Goal: Information Seeking & Learning: Learn about a topic

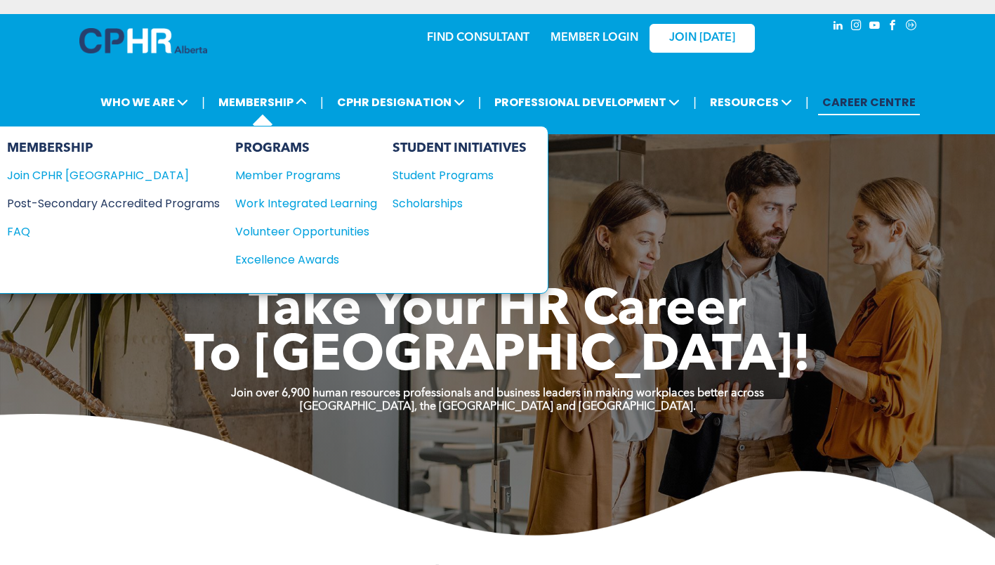
click at [179, 203] on div "Post-Secondary Accredited Programs" at bounding box center [103, 204] width 192 height 18
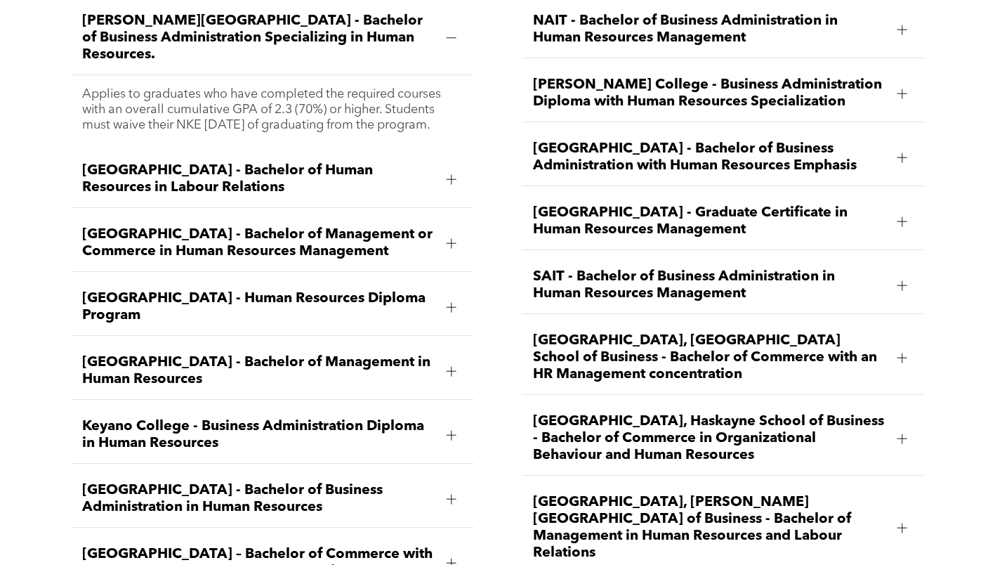
scroll to position [2020, 0]
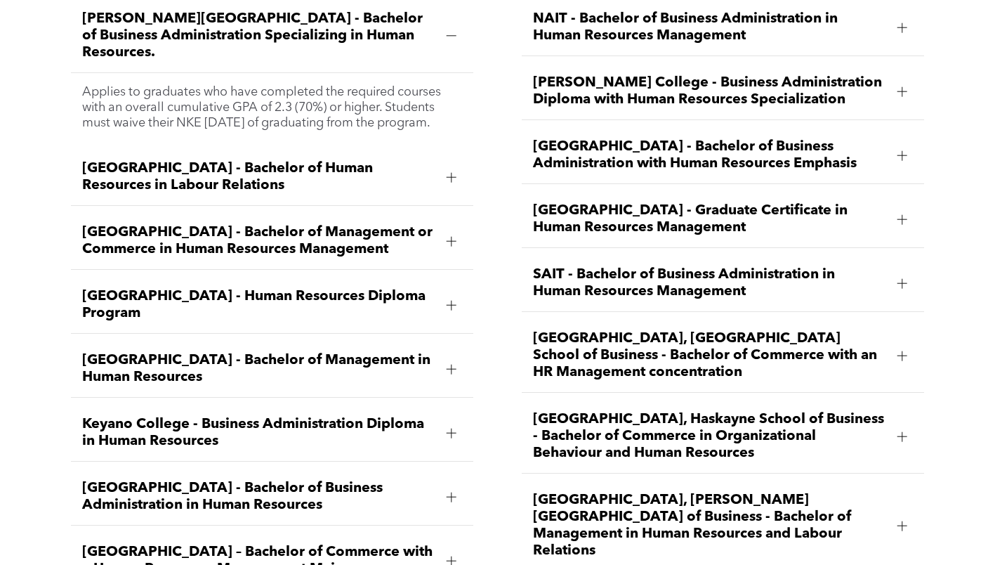
click at [910, 426] on div at bounding box center [902, 436] width 21 height 21
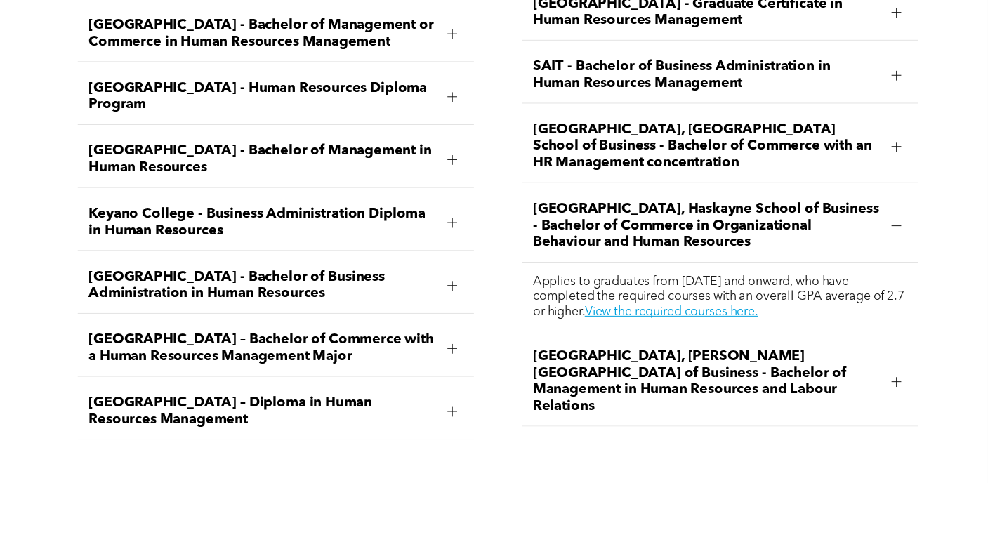
scroll to position [2228, 0]
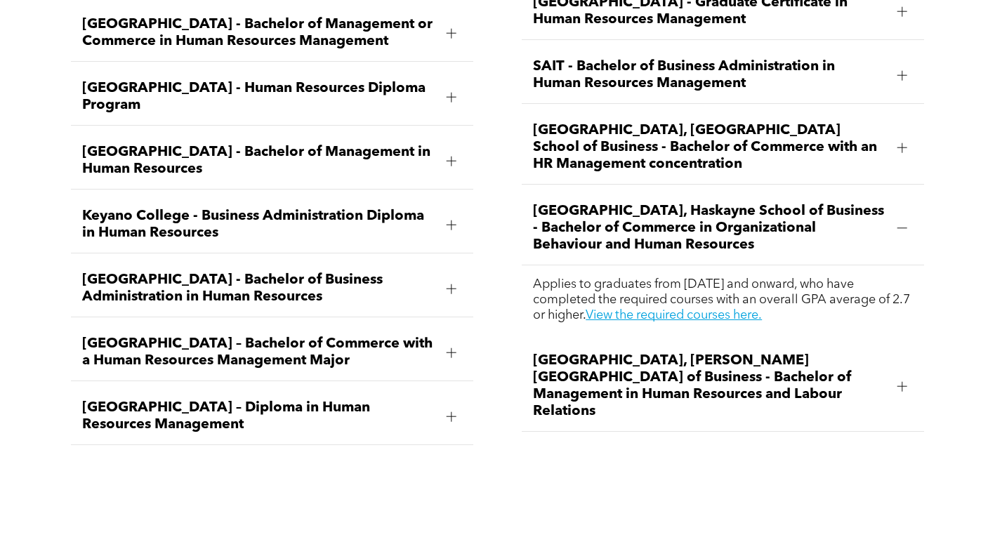
click at [762, 309] on link "View the required courses here." at bounding box center [674, 315] width 176 height 13
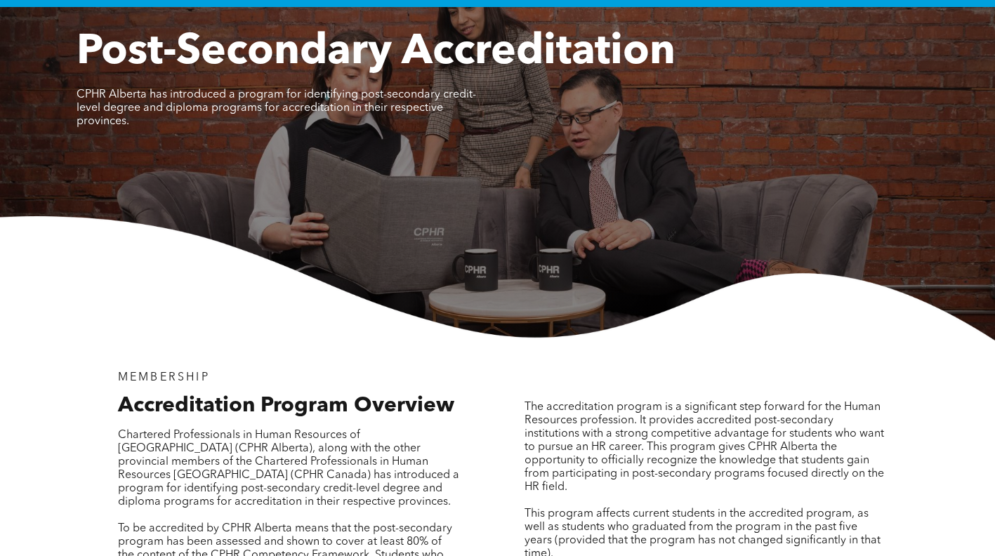
scroll to position [0, 0]
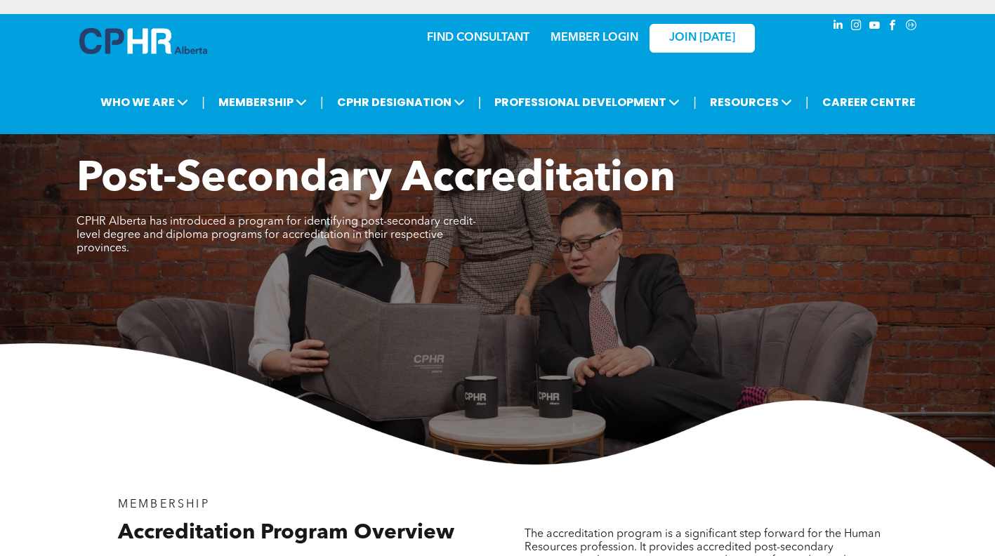
click at [257, 114] on span "MEMBERSHIP" at bounding box center [262, 102] width 97 height 26
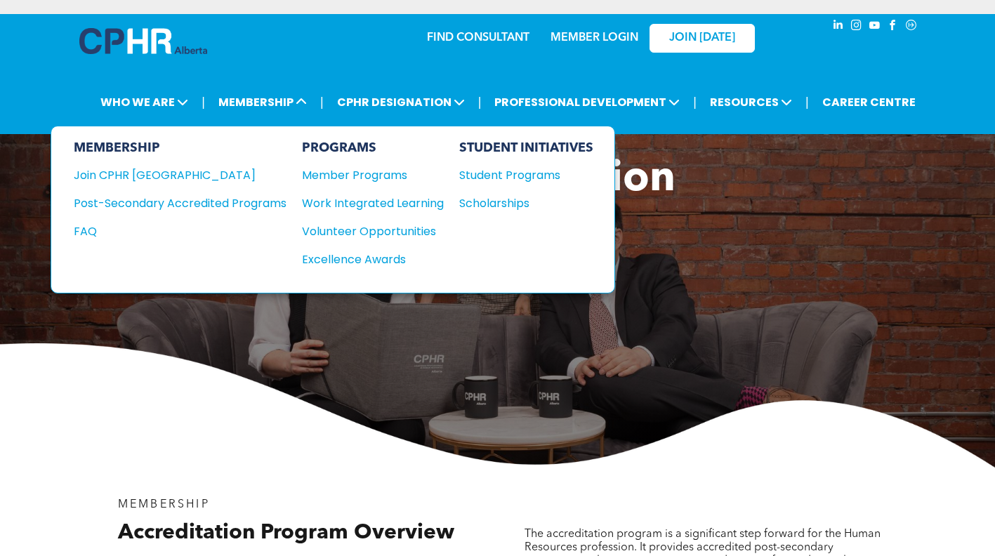
click at [84, 233] on div "FAQ" at bounding box center [170, 232] width 192 height 18
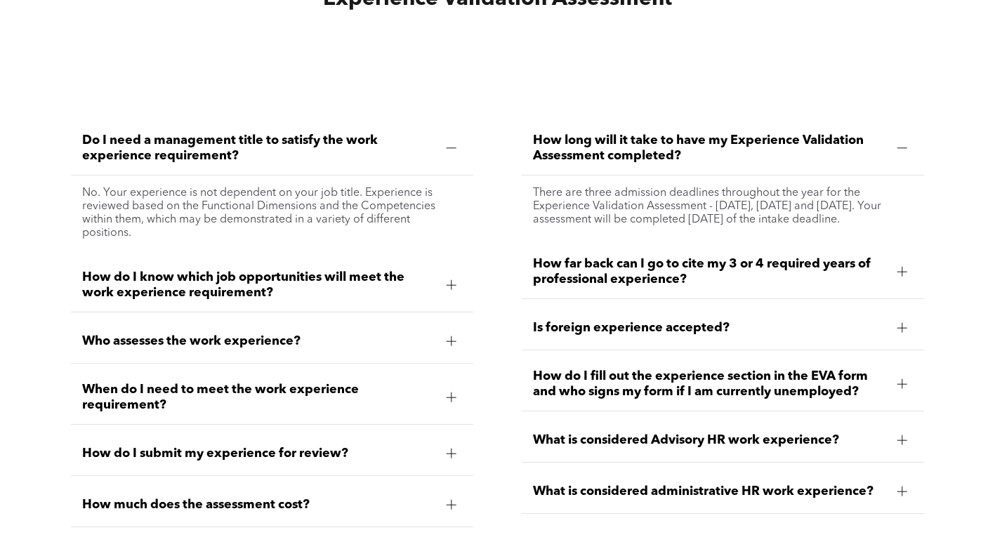
scroll to position [4045, 0]
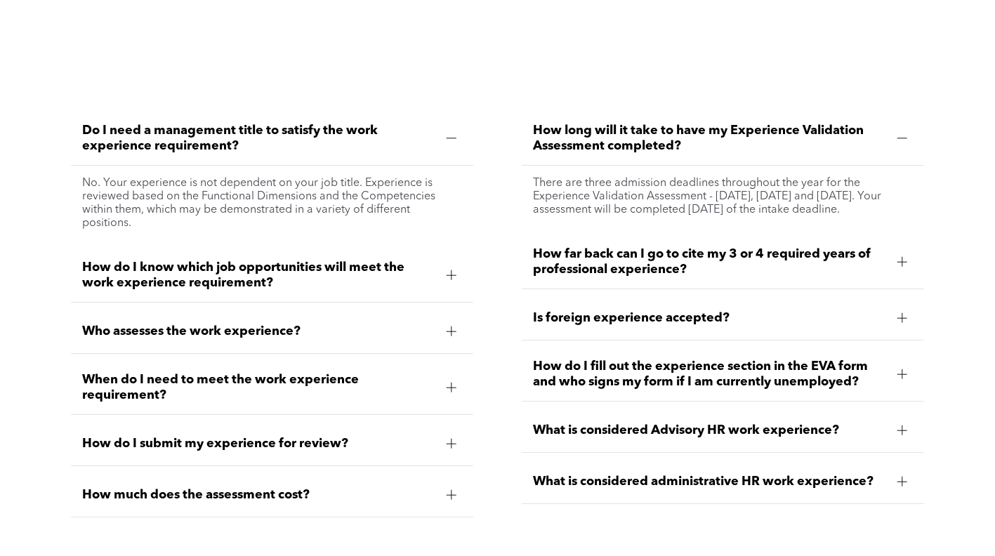
click at [564, 270] on span "How far back can I go to cite my 3 or 4 required years of professional experien…" at bounding box center [709, 262] width 353 height 31
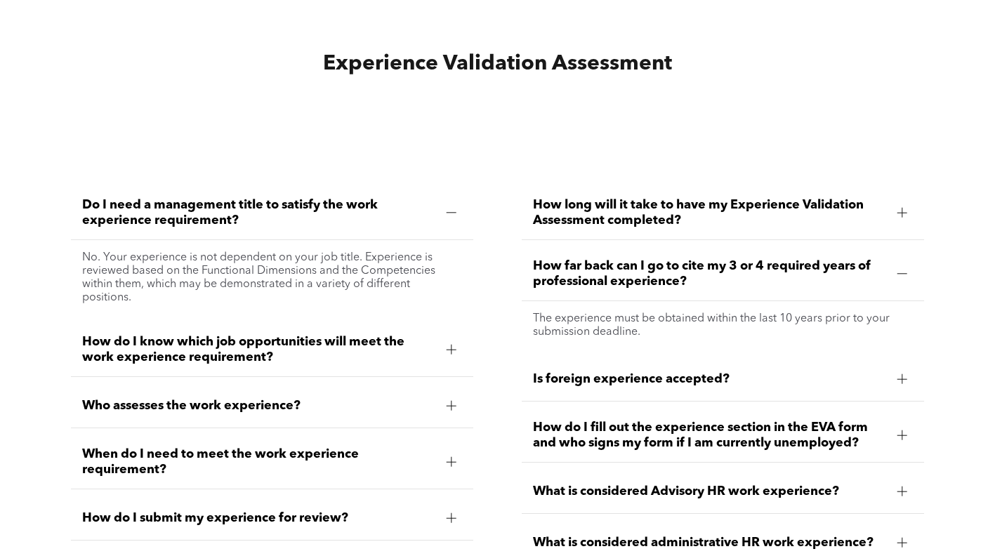
scroll to position [3972, 0]
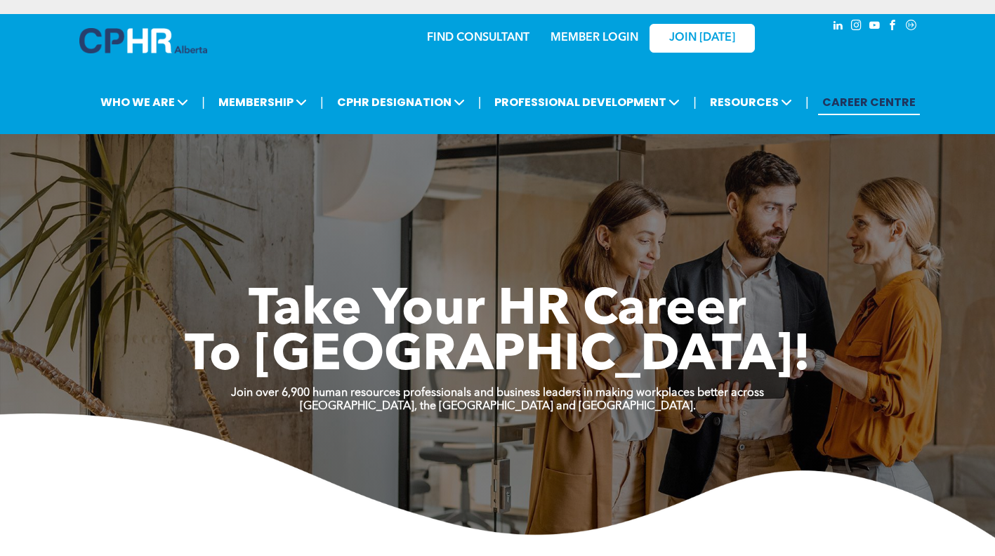
click at [247, 114] on span "MEMBERSHIP" at bounding box center [262, 102] width 97 height 26
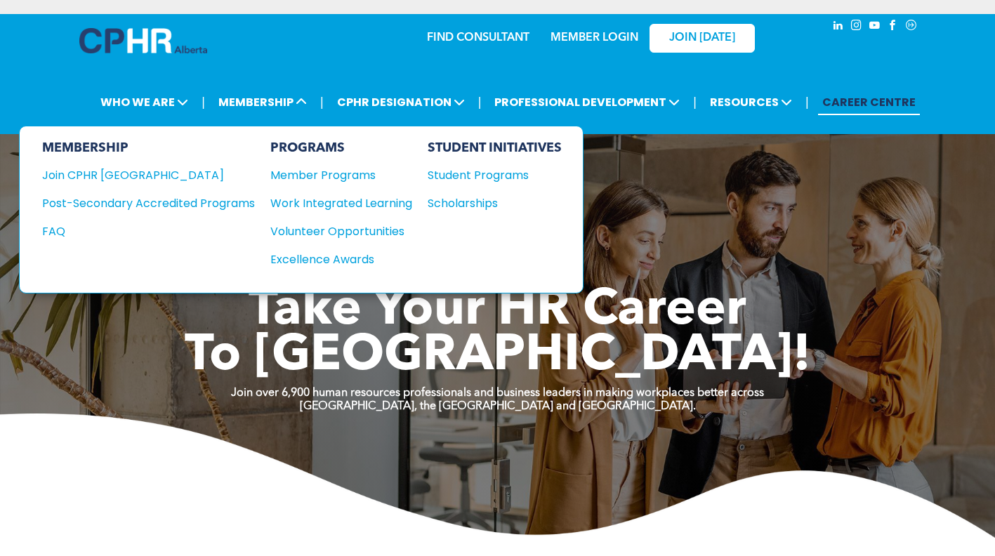
click at [106, 195] on div "Post-Secondary Accredited Programs" at bounding box center [138, 204] width 192 height 18
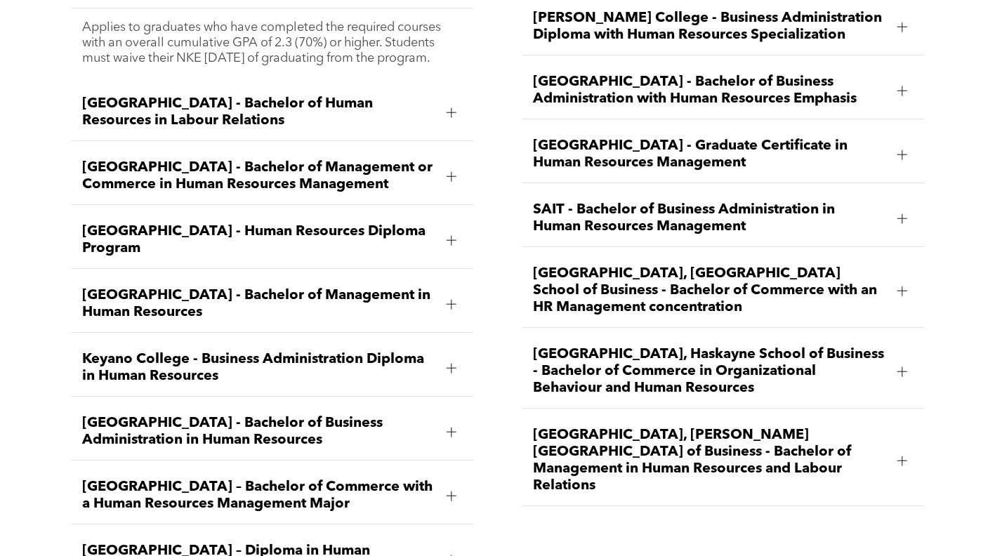
scroll to position [2083, 0]
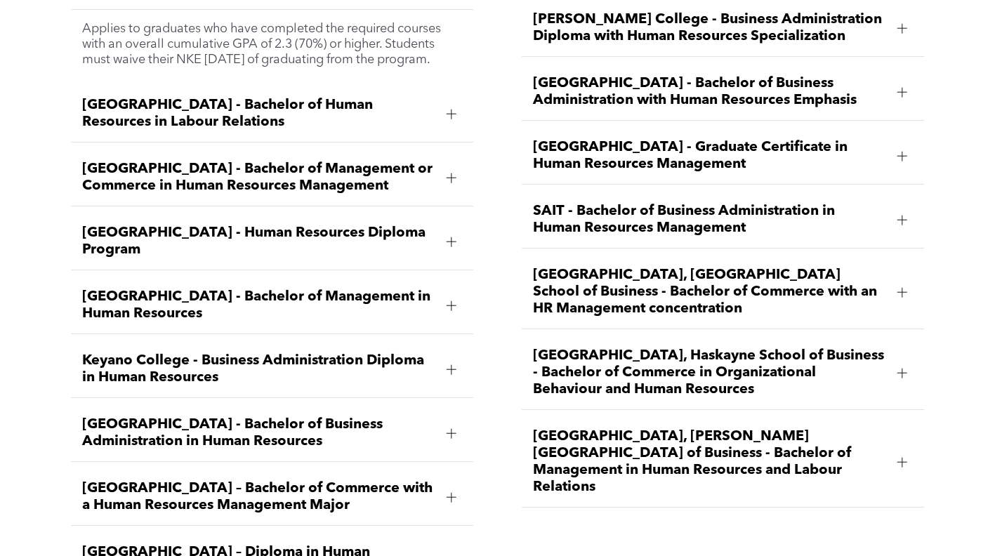
click at [581, 349] on span "University of Calgary, Haskayne School of Business - Bachelor of Commerce in Or…" at bounding box center [709, 373] width 353 height 51
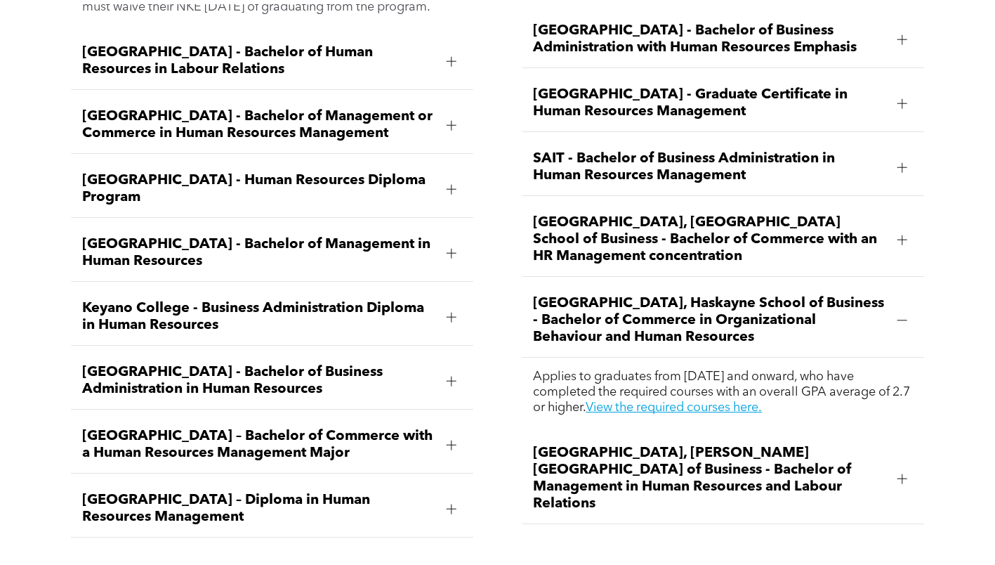
scroll to position [2168, 0]
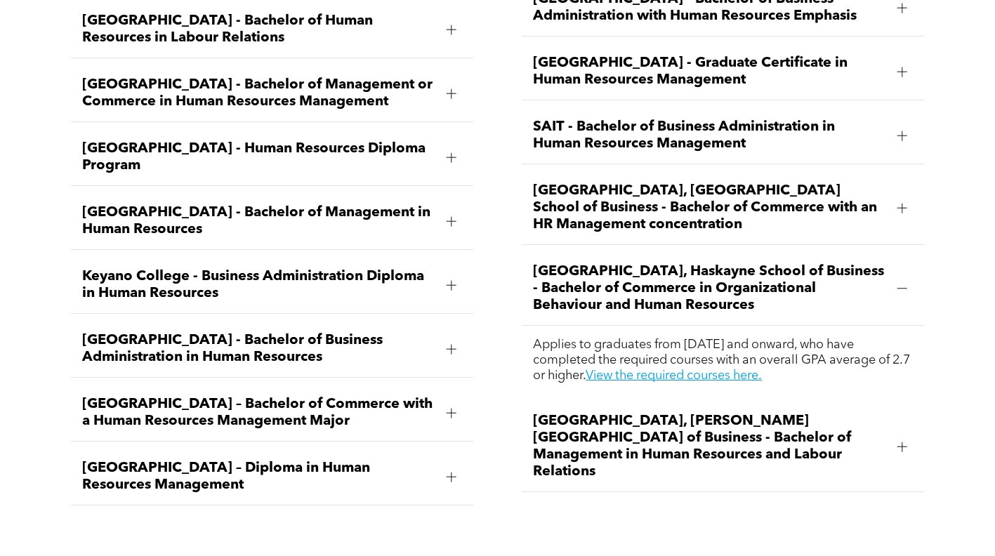
click at [635, 369] on link "View the required courses here." at bounding box center [674, 375] width 176 height 13
click at [669, 369] on link "View the required courses here." at bounding box center [674, 375] width 176 height 13
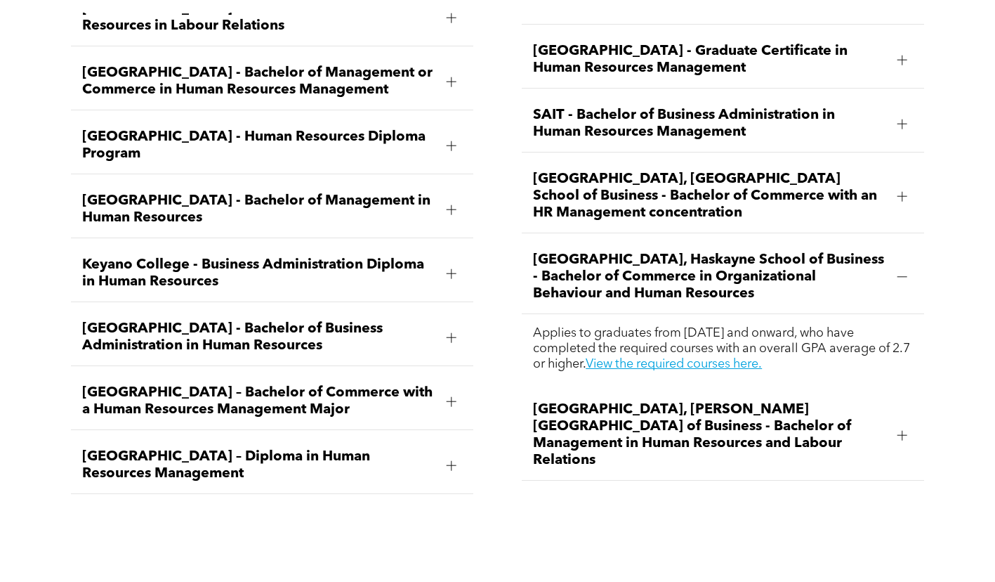
scroll to position [2190, 0]
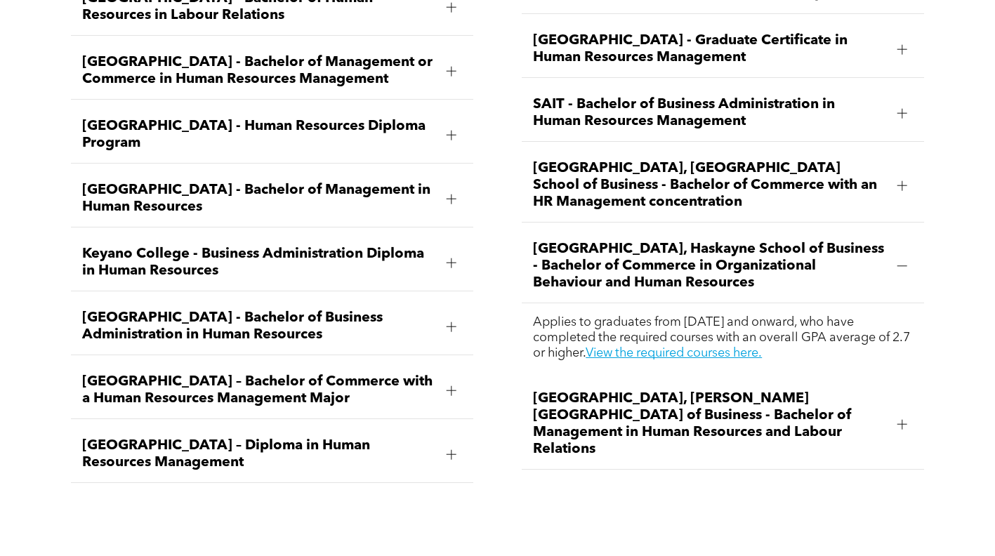
click at [750, 347] on link "View the required courses here." at bounding box center [674, 353] width 176 height 13
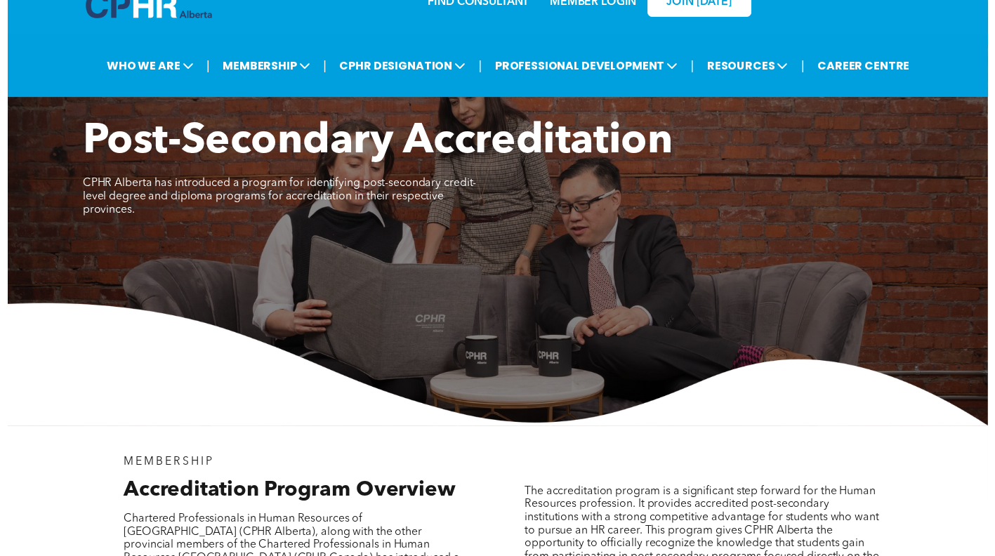
scroll to position [0, 0]
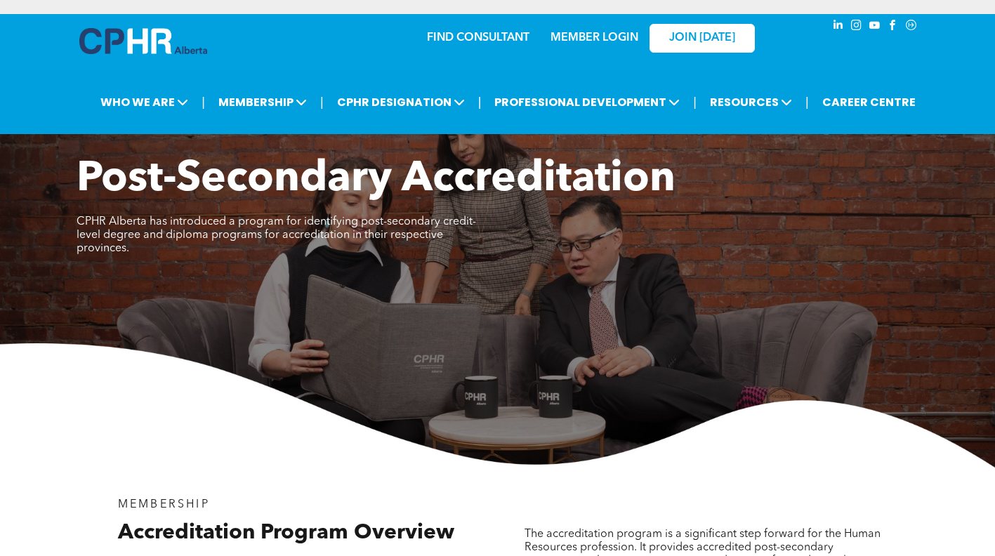
click at [142, 114] on span "WHO WE ARE" at bounding box center [144, 102] width 96 height 26
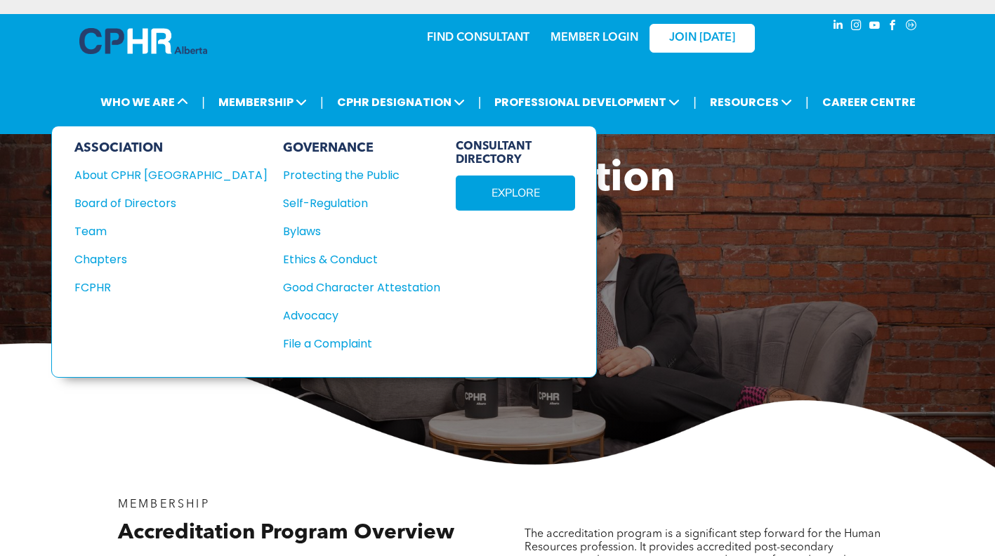
click at [233, 114] on span "MEMBERSHIP" at bounding box center [262, 102] width 97 height 26
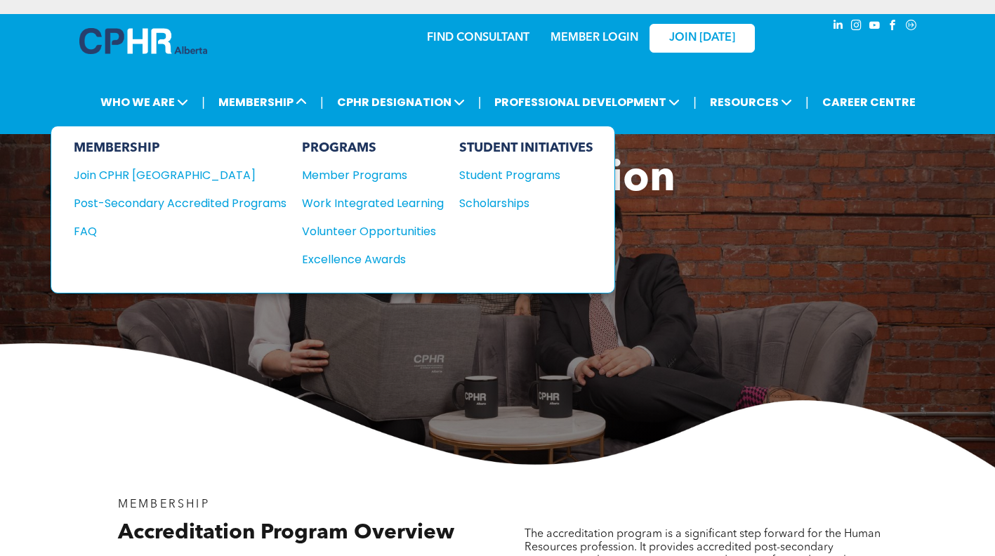
click at [122, 207] on div "Post-Secondary Accredited Programs" at bounding box center [170, 204] width 192 height 18
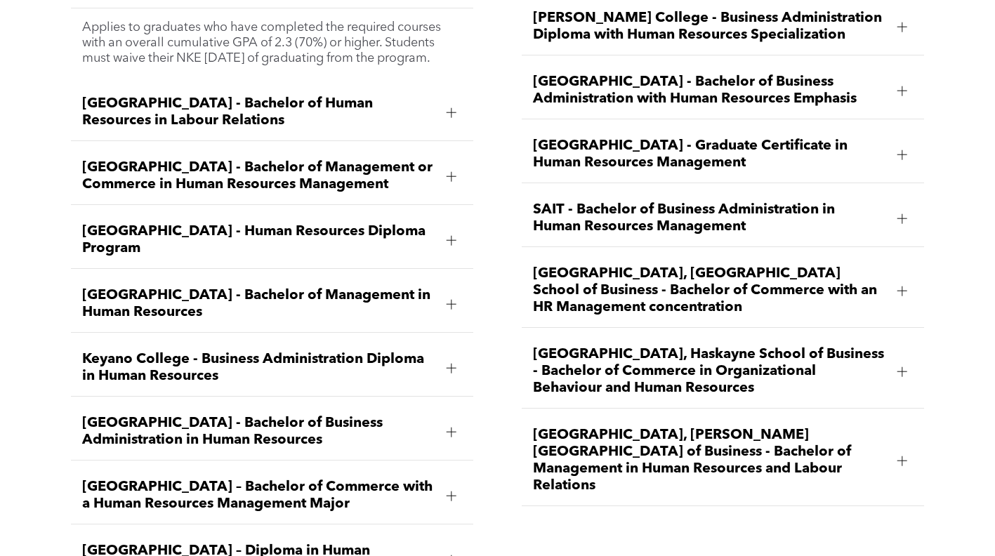
scroll to position [2089, 0]
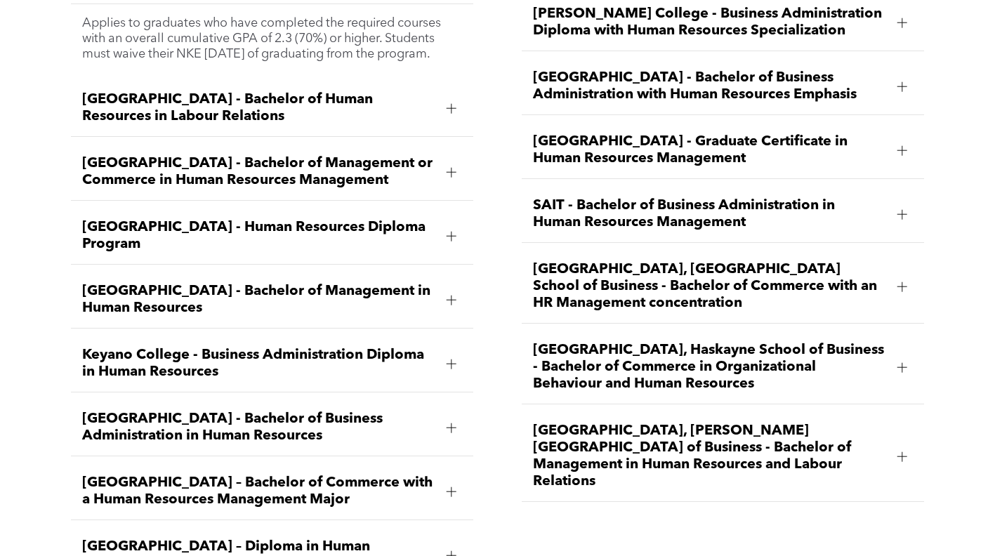
click at [556, 342] on span "[GEOGRAPHIC_DATA], Haskayne School of Business - Bachelor of Commerce in Organi…" at bounding box center [709, 367] width 353 height 51
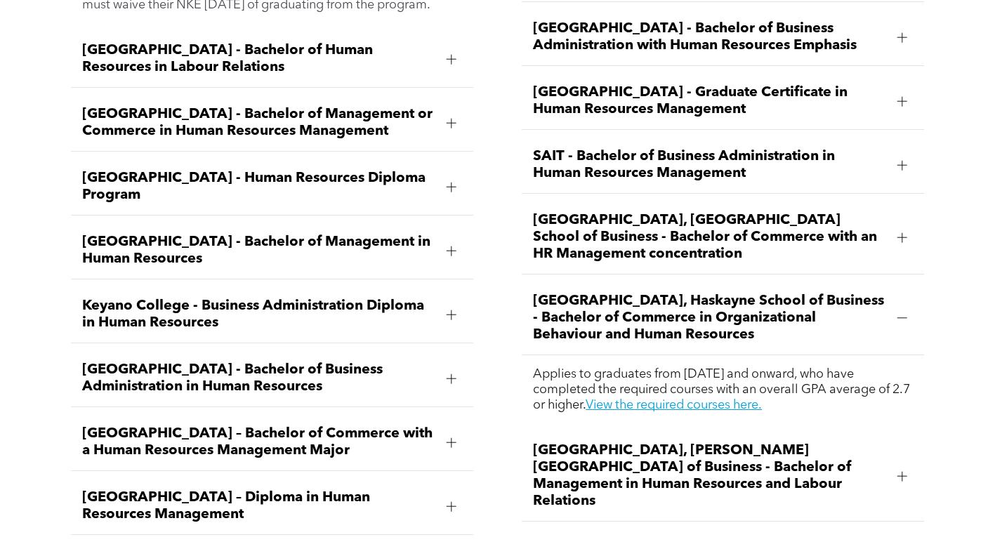
scroll to position [2138, 0]
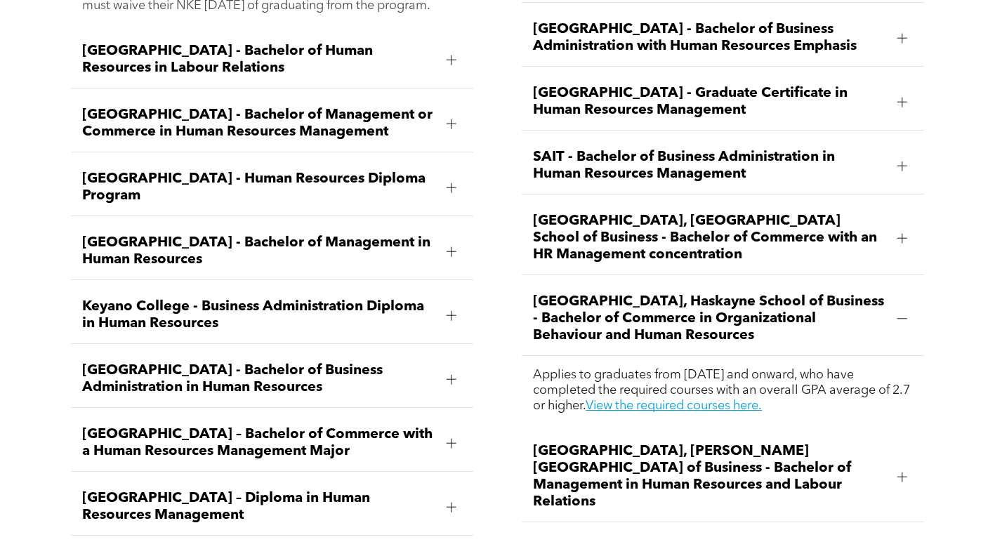
click at [537, 381] on div "Applies to graduates from [DATE] and onward, who have completed the required co…" at bounding box center [723, 390] width 402 height 69
click at [742, 400] on link "View the required courses here." at bounding box center [674, 406] width 176 height 13
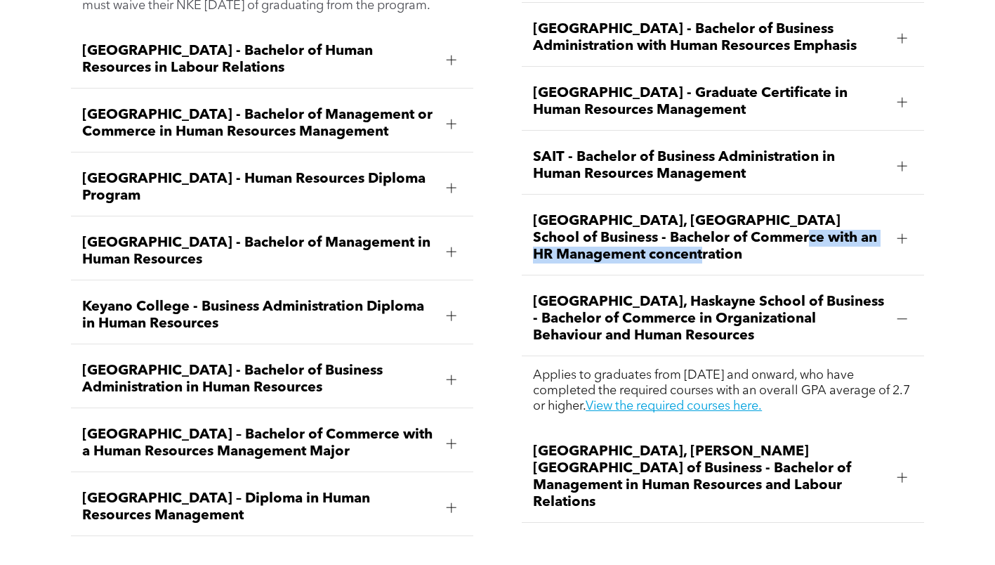
drag, startPoint x: 714, startPoint y: 197, endPoint x: 662, endPoint y: 161, distance: 64.1
click at [662, 161] on ul "NAIT - Bachelor of Business Administration in Human Resources Management Applie…" at bounding box center [723, 202] width 402 height 641
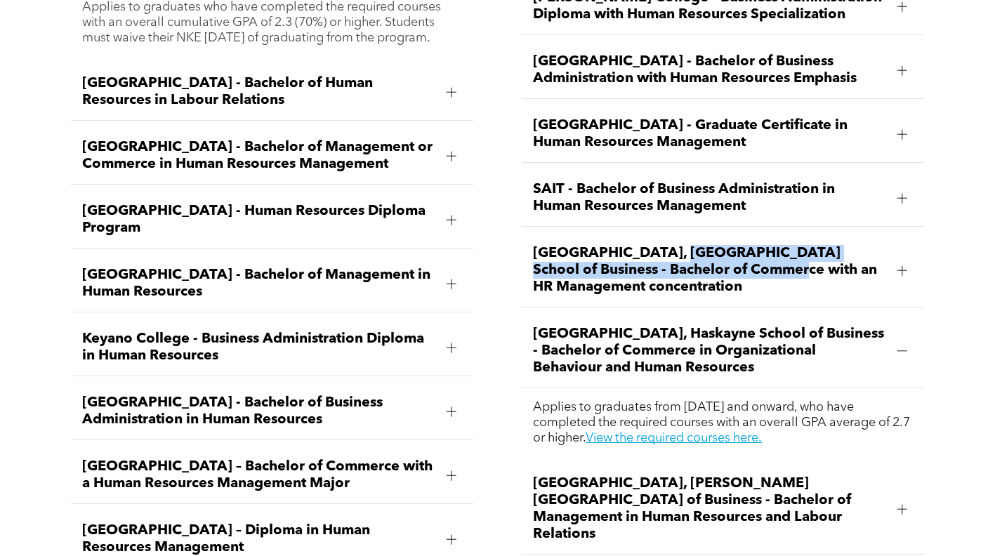
scroll to position [2116, 0]
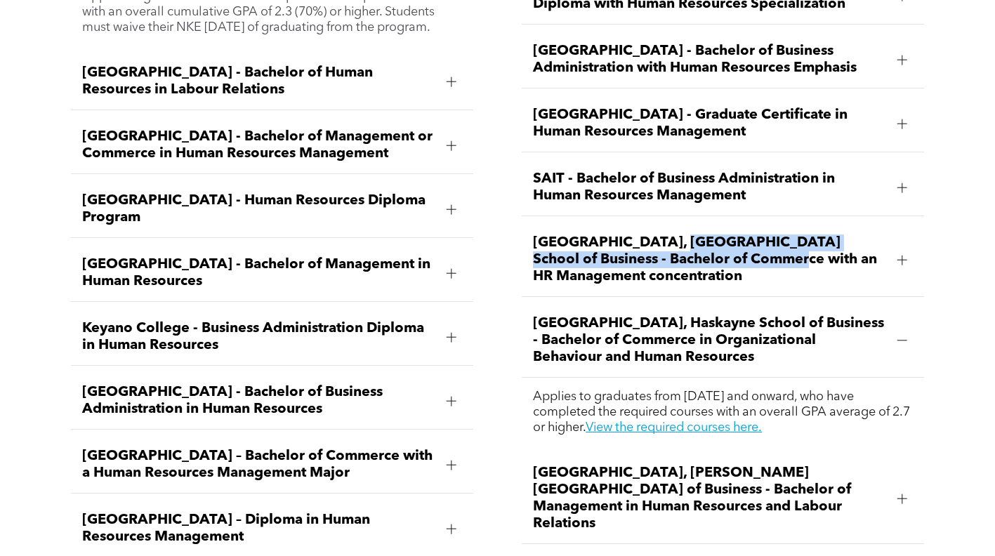
click at [667, 421] on link "View the required courses here." at bounding box center [674, 427] width 176 height 13
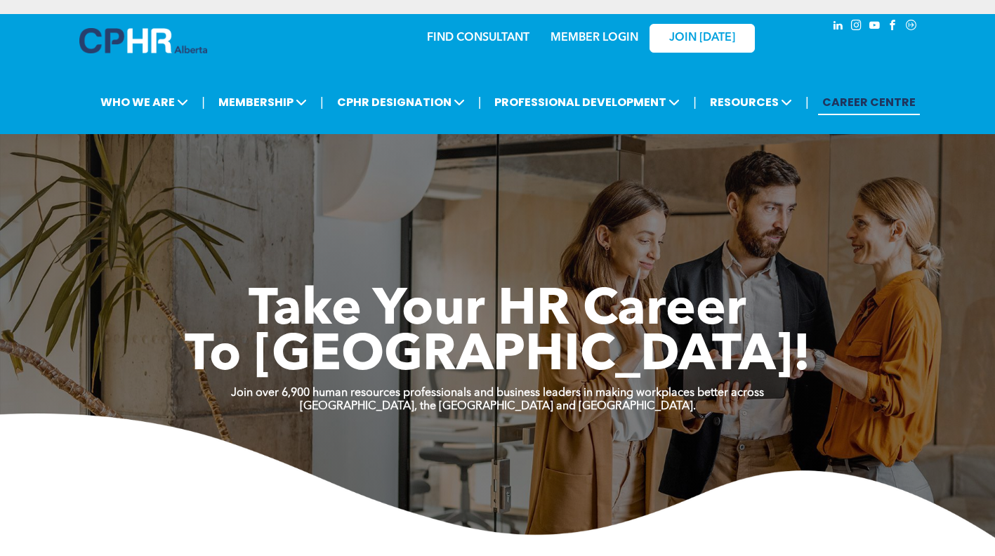
click at [679, 34] on span "JOIN [DATE]" at bounding box center [702, 38] width 66 height 13
